Goal: Find specific page/section: Locate item on page

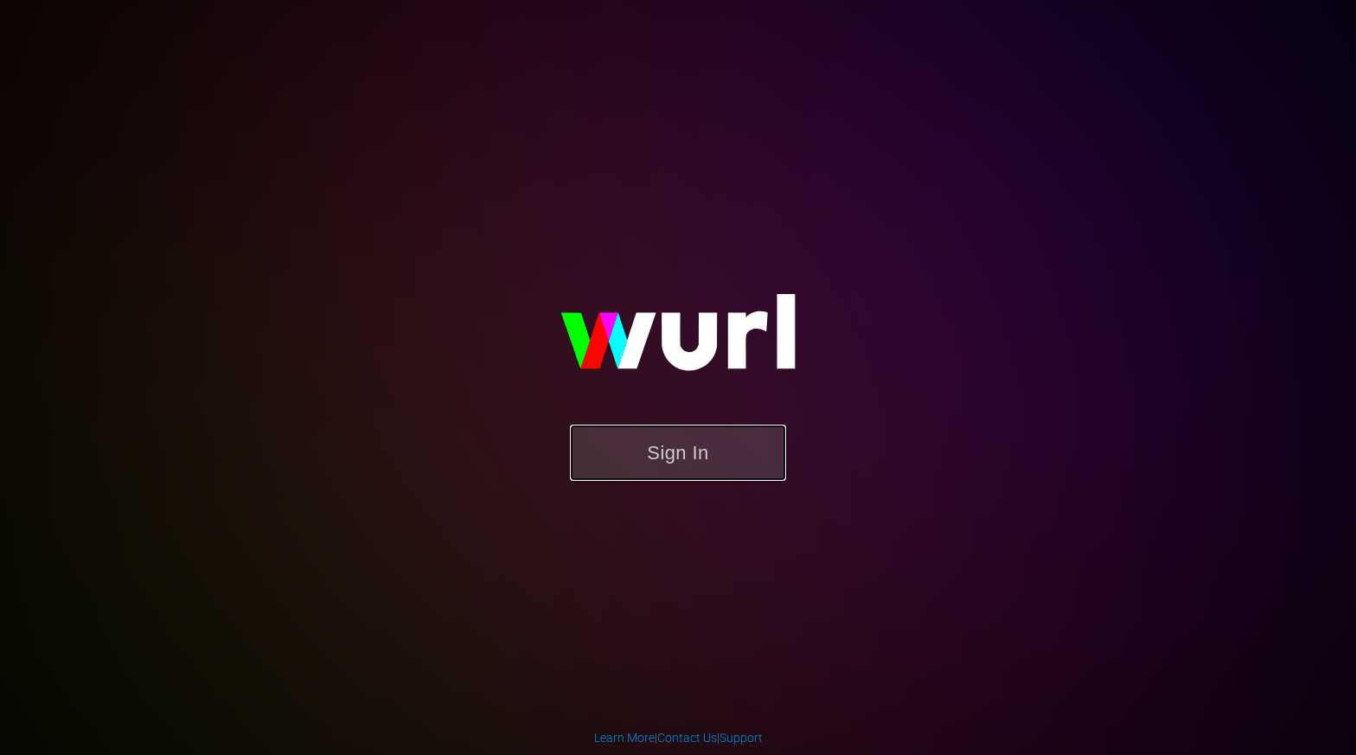
click at [668, 455] on button "Sign In" at bounding box center [678, 453] width 216 height 56
click at [648, 467] on button "Sign In" at bounding box center [678, 453] width 216 height 56
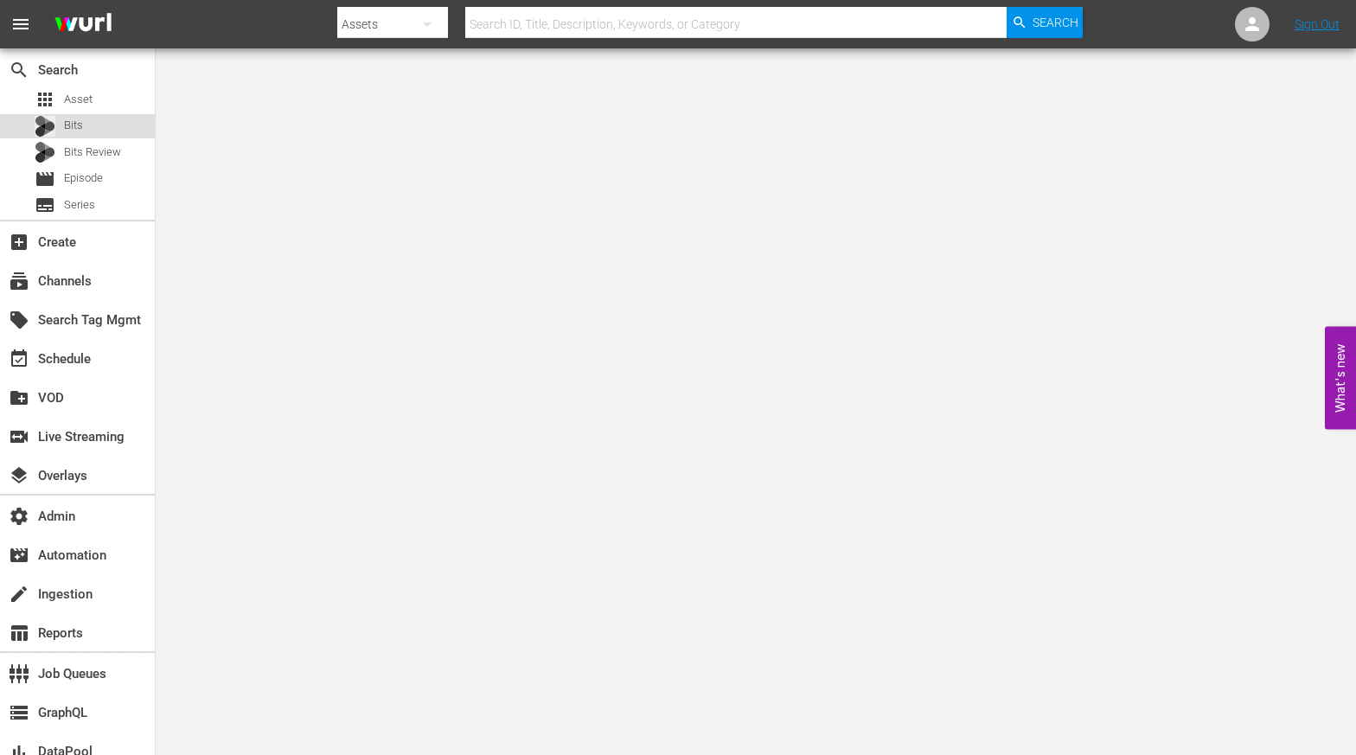
click at [106, 137] on div "Bits" at bounding box center [77, 126] width 155 height 24
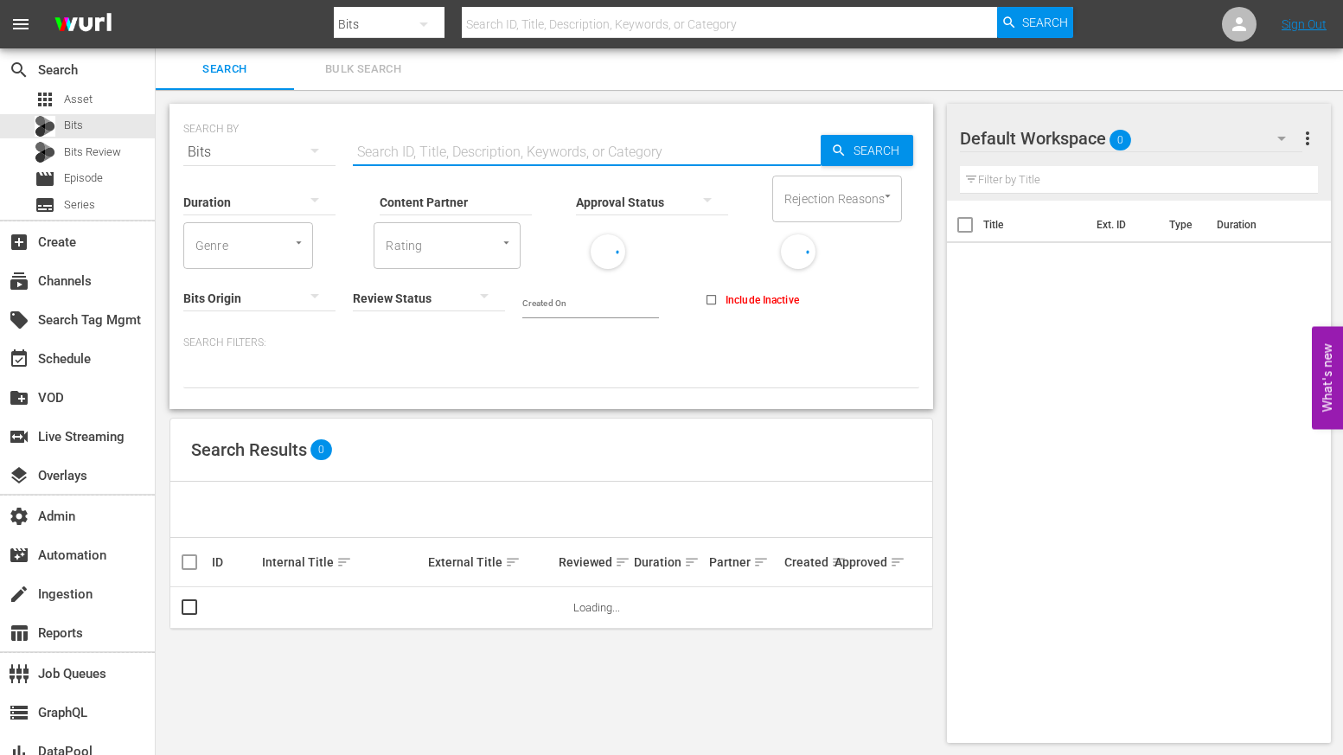
click at [435, 154] on input "text" at bounding box center [587, 152] width 468 height 42
paste input "111705895"
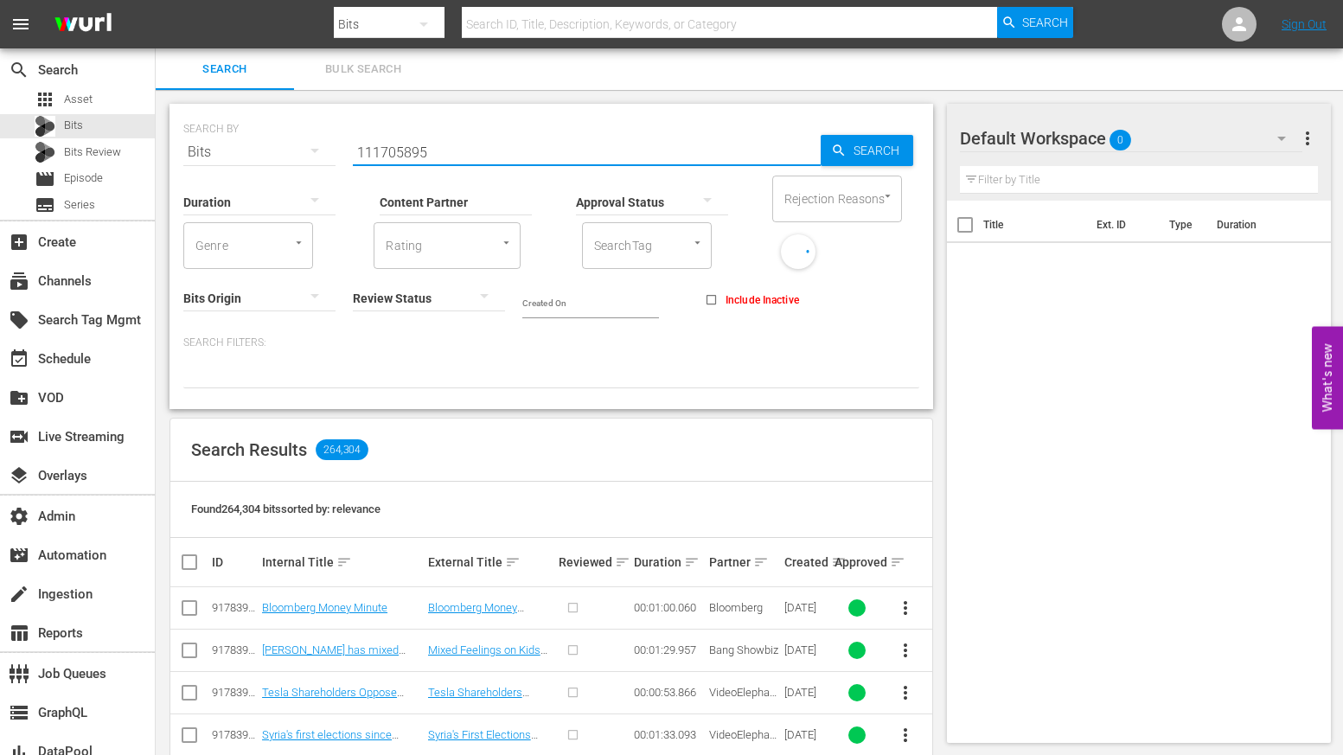
type input "111705895"
click at [892, 148] on span "Search" at bounding box center [880, 150] width 67 height 31
type input "111705895"
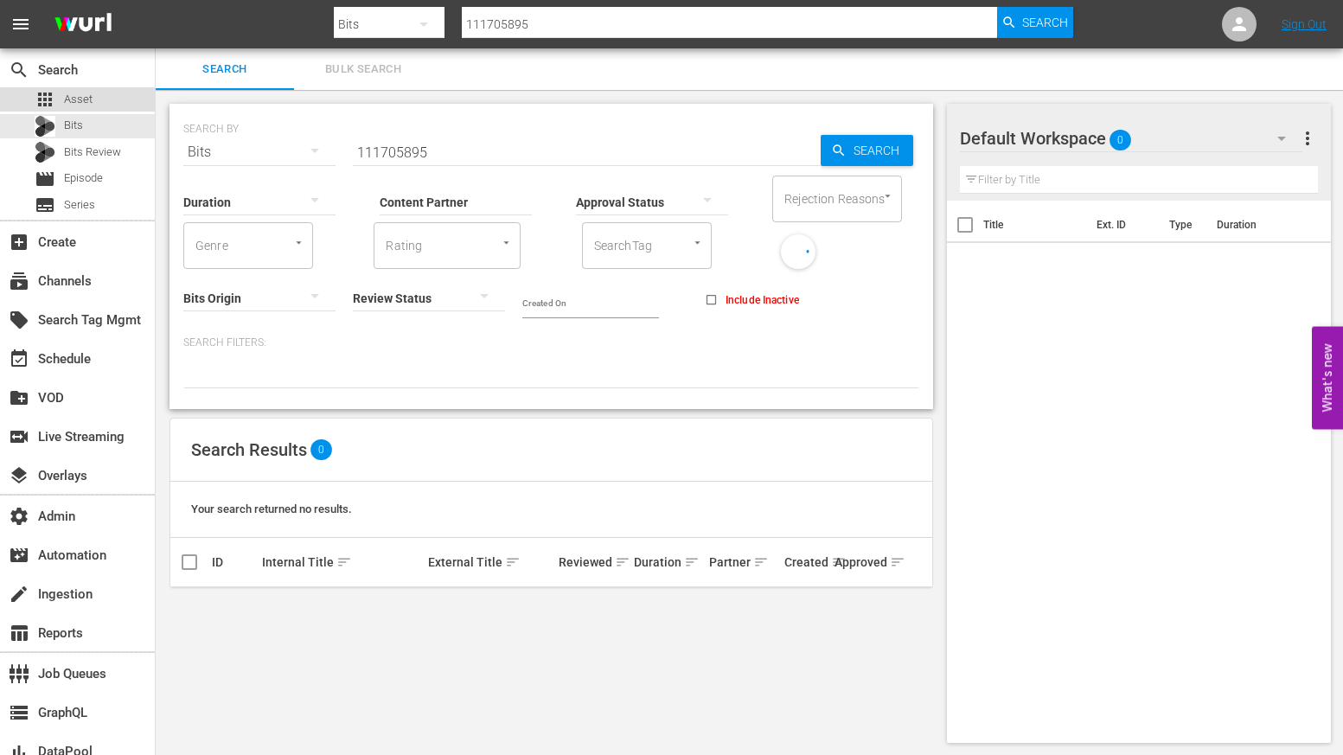
click at [92, 100] on span "Asset" at bounding box center [78, 99] width 29 height 17
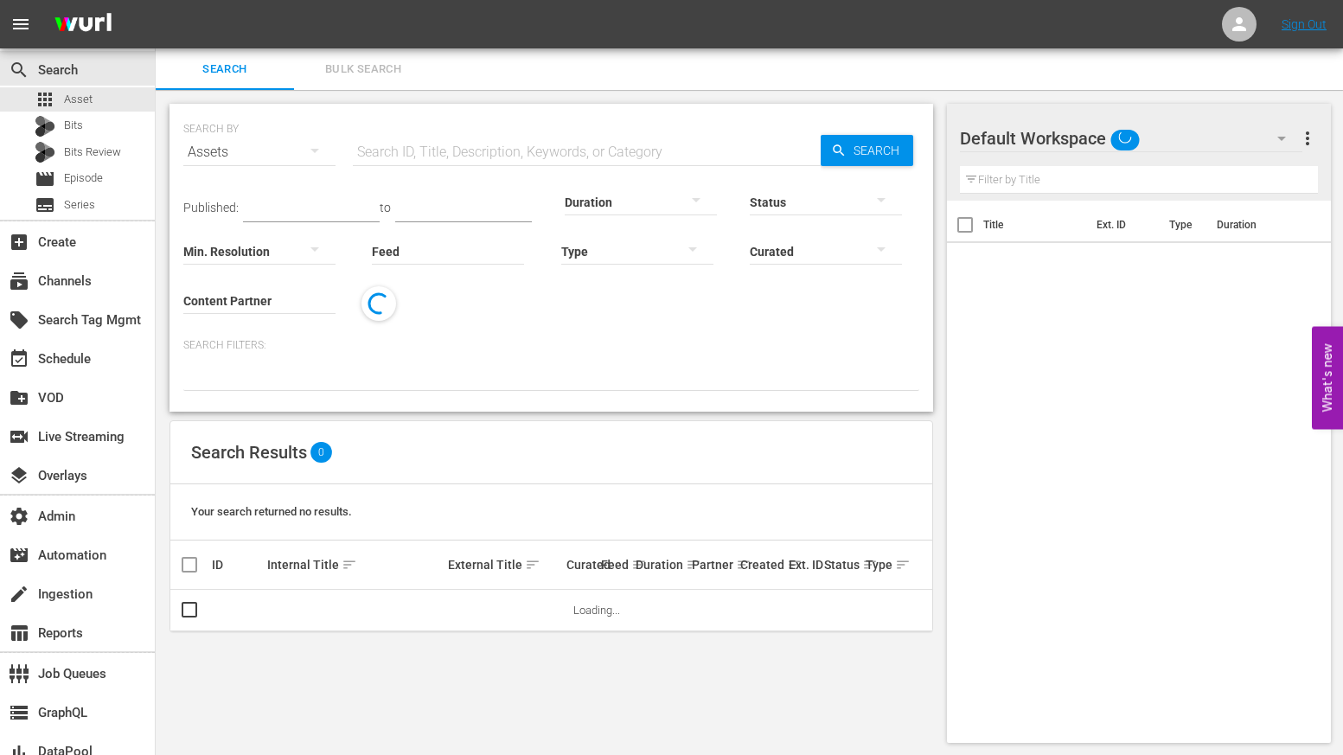
click at [446, 153] on input "text" at bounding box center [587, 152] width 468 height 42
paste input "111705895"
type input "111705895"
click at [854, 148] on span "Search" at bounding box center [880, 150] width 67 height 31
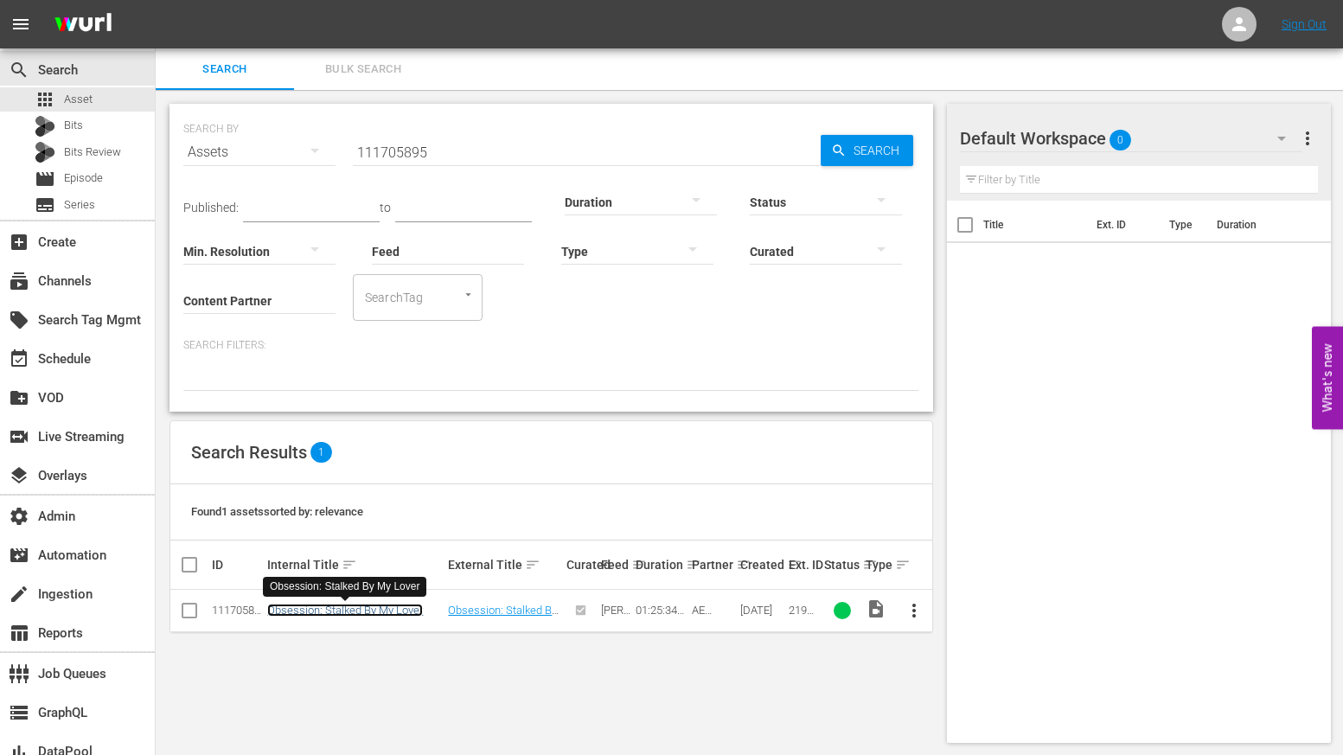
click at [355, 611] on link "Obsession: Stalked By My Lover" at bounding box center [345, 610] width 156 height 13
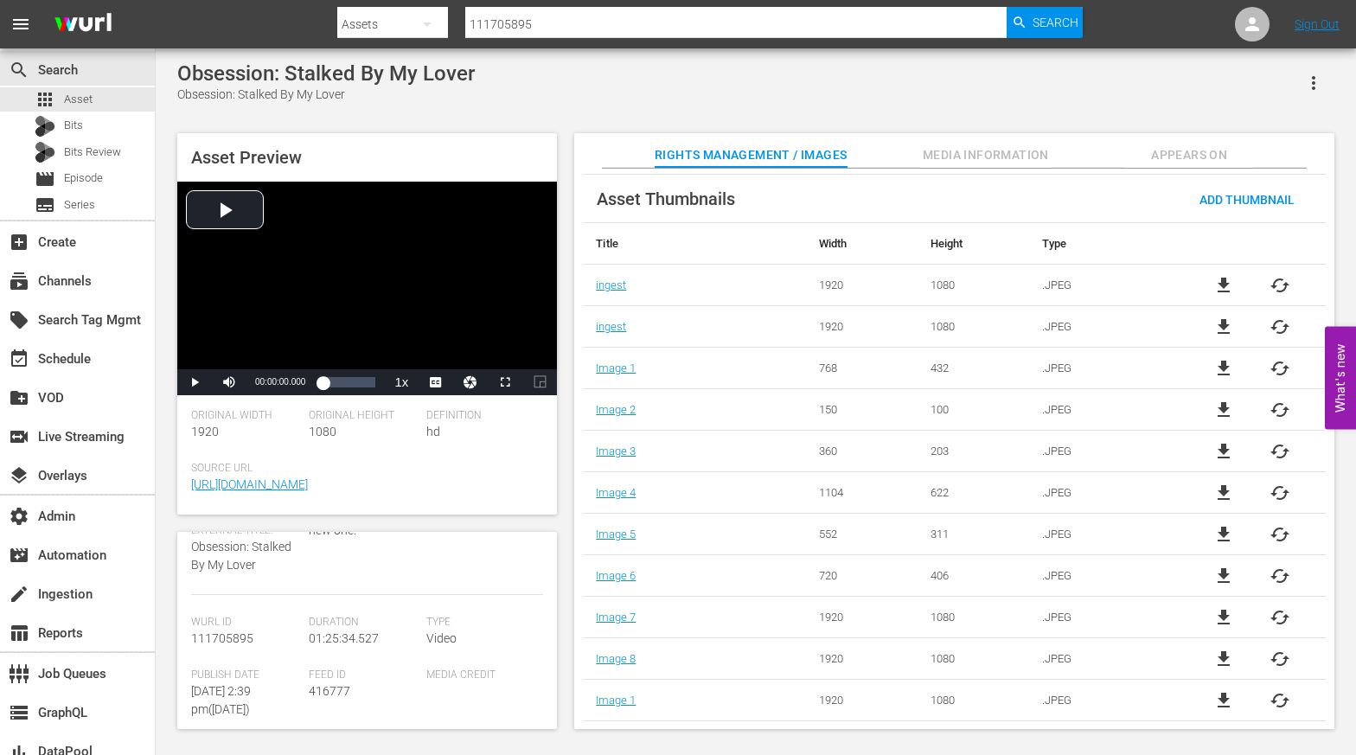
scroll to position [43, 0]
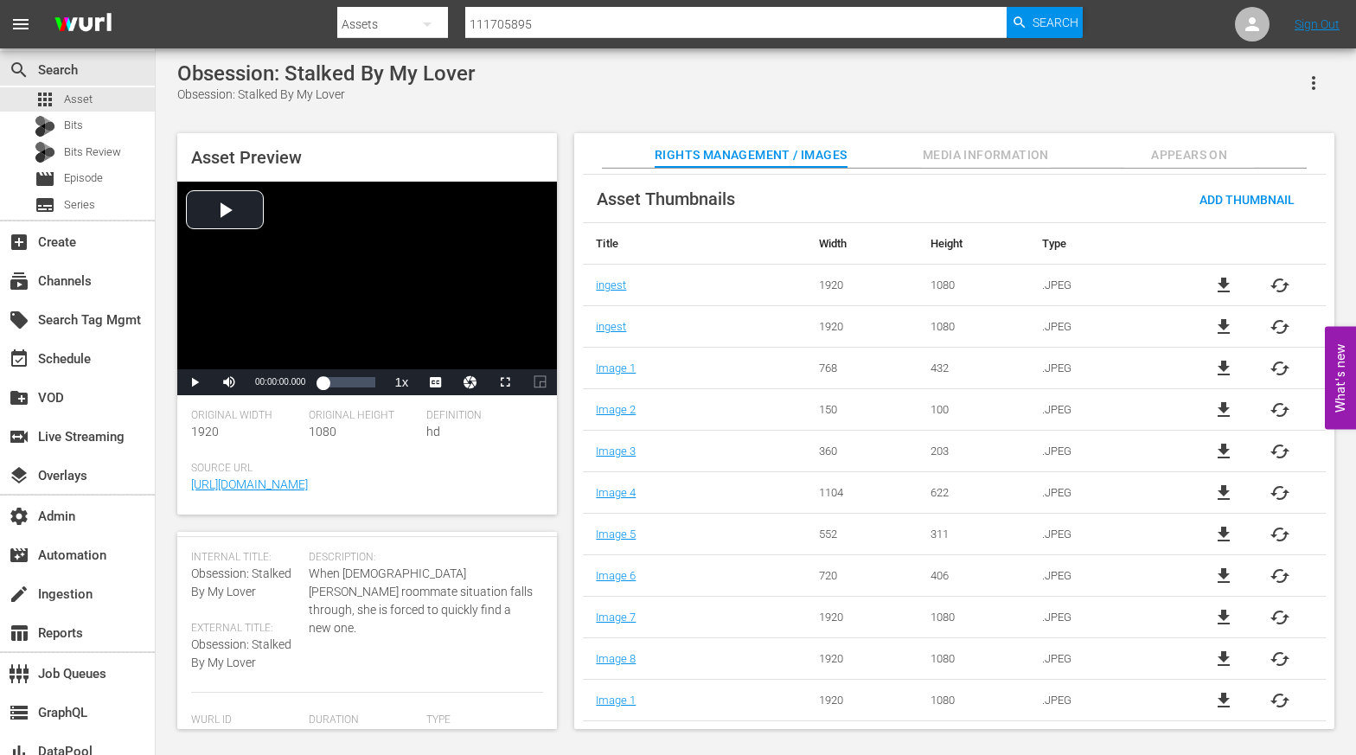
click at [1001, 159] on span "Media Information" at bounding box center [986, 155] width 130 height 22
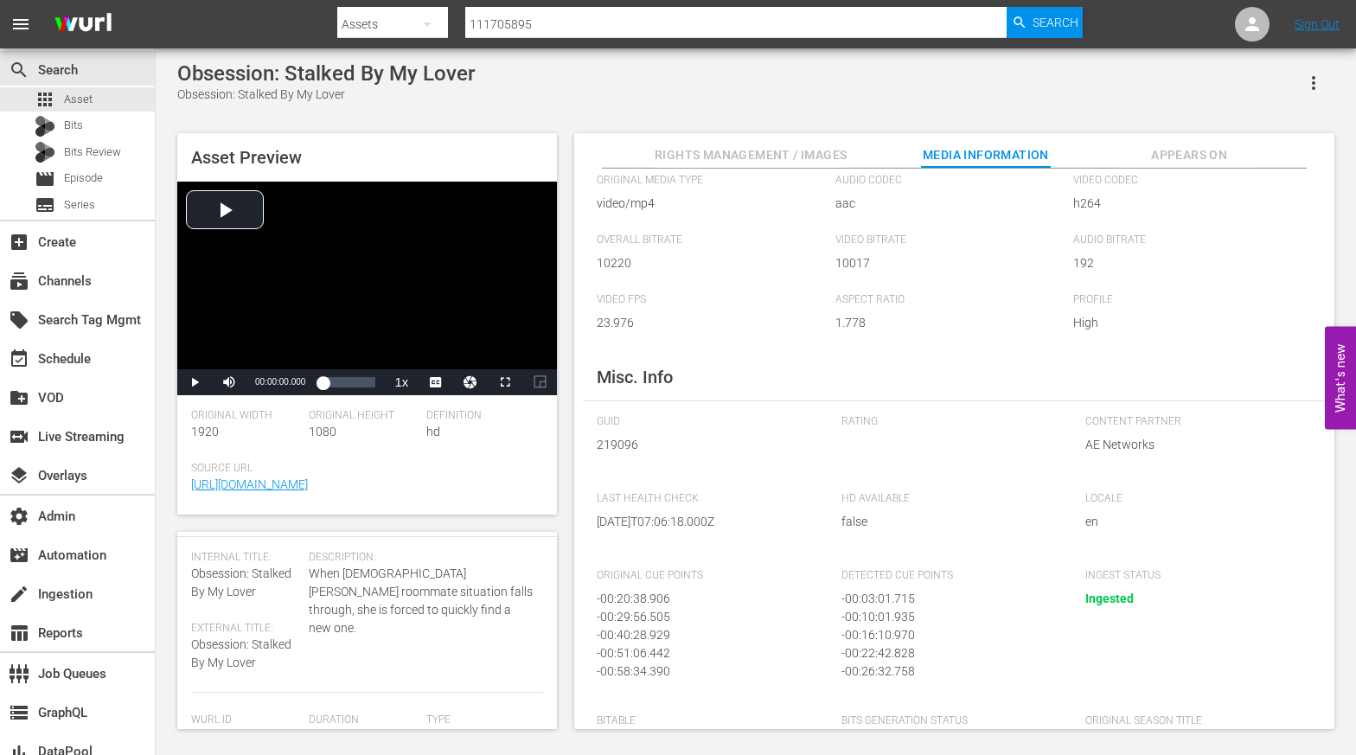
scroll to position [100, 0]
